Goal: Obtain resource: Download file/media

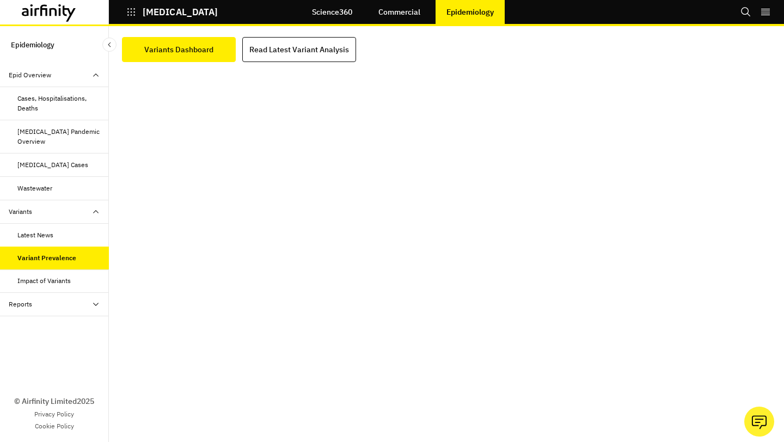
click at [77, 306] on div "Reports" at bounding box center [59, 304] width 100 height 10
click at [66, 323] on div "Reports" at bounding box center [62, 328] width 91 height 10
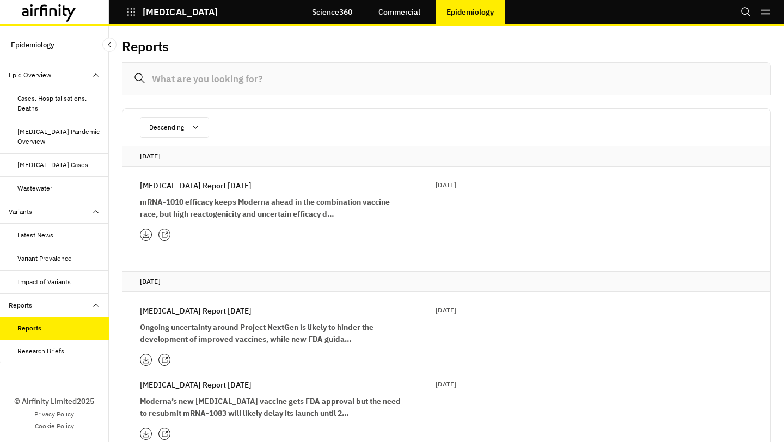
click at [124, 10] on div "[MEDICAL_DATA]" at bounding box center [163, 12] width 109 height 19
click at [133, 11] on icon "button" at bounding box center [131, 12] width 10 height 10
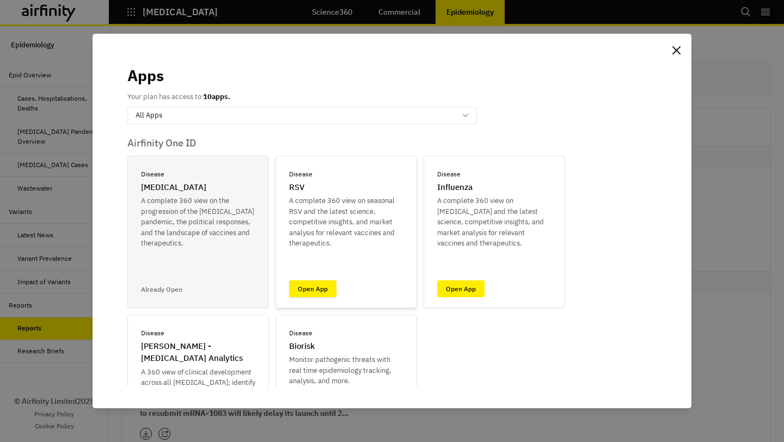
click at [318, 288] on link "Open App" at bounding box center [312, 288] width 47 height 17
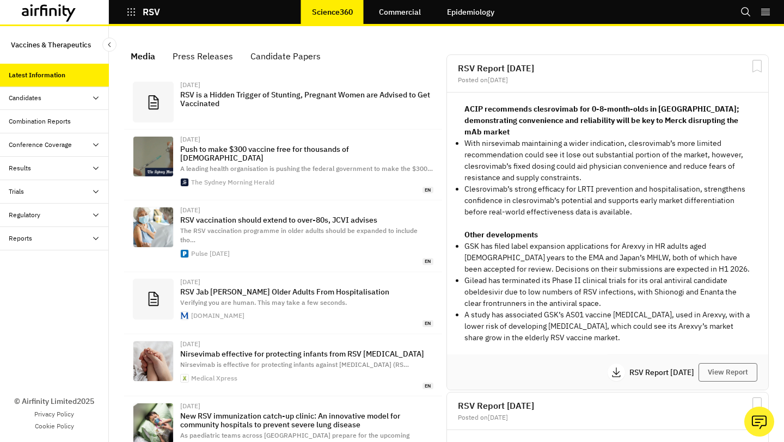
scroll to position [717, 327]
click at [73, 242] on div "Reports" at bounding box center [59, 238] width 100 height 10
click at [62, 261] on div "Reports" at bounding box center [62, 262] width 91 height 10
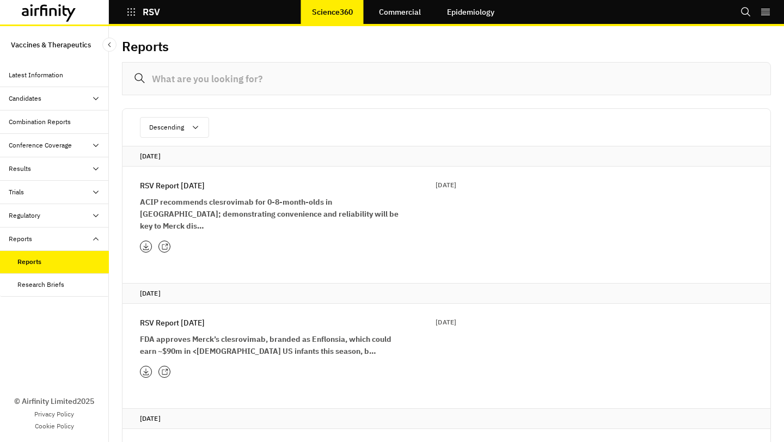
click at [188, 181] on p "RSV Report [DATE]" at bounding box center [172, 186] width 65 height 12
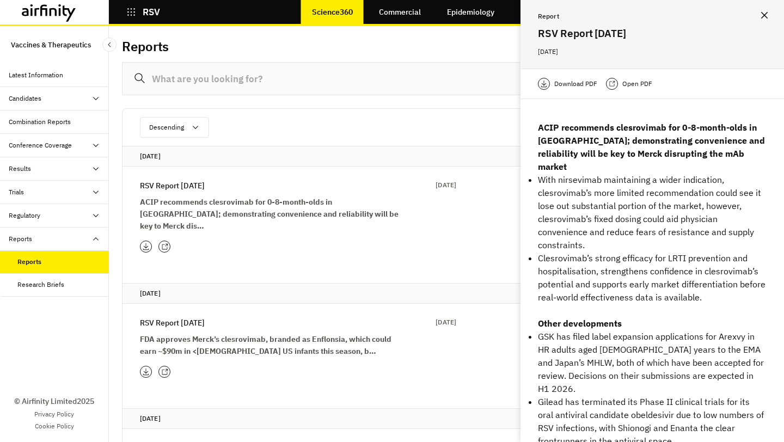
click at [585, 82] on p "Download PDF" at bounding box center [575, 83] width 43 height 11
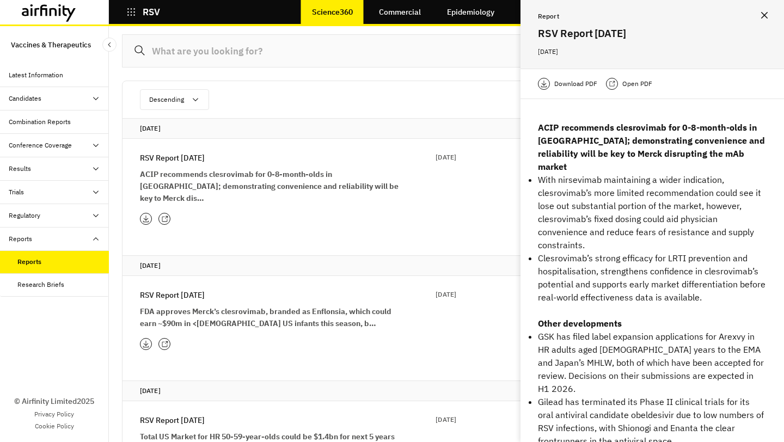
click at [205, 289] on p "RSV Report [DATE]" at bounding box center [172, 295] width 65 height 12
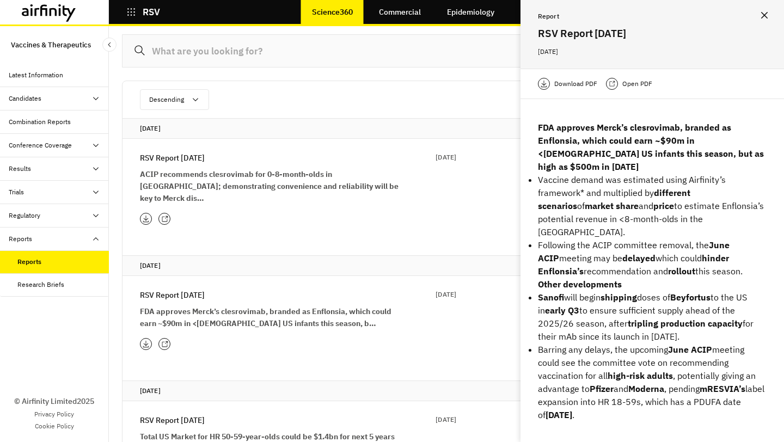
click at [592, 88] on p "Download PDF" at bounding box center [575, 83] width 43 height 11
click at [133, 10] on icon "button" at bounding box center [131, 12] width 10 height 10
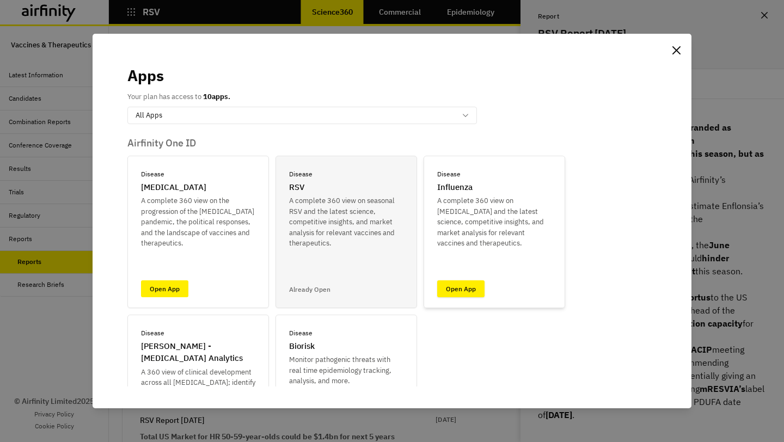
click at [478, 296] on link "Open App" at bounding box center [460, 288] width 47 height 17
